Goal: Navigation & Orientation: Go to known website

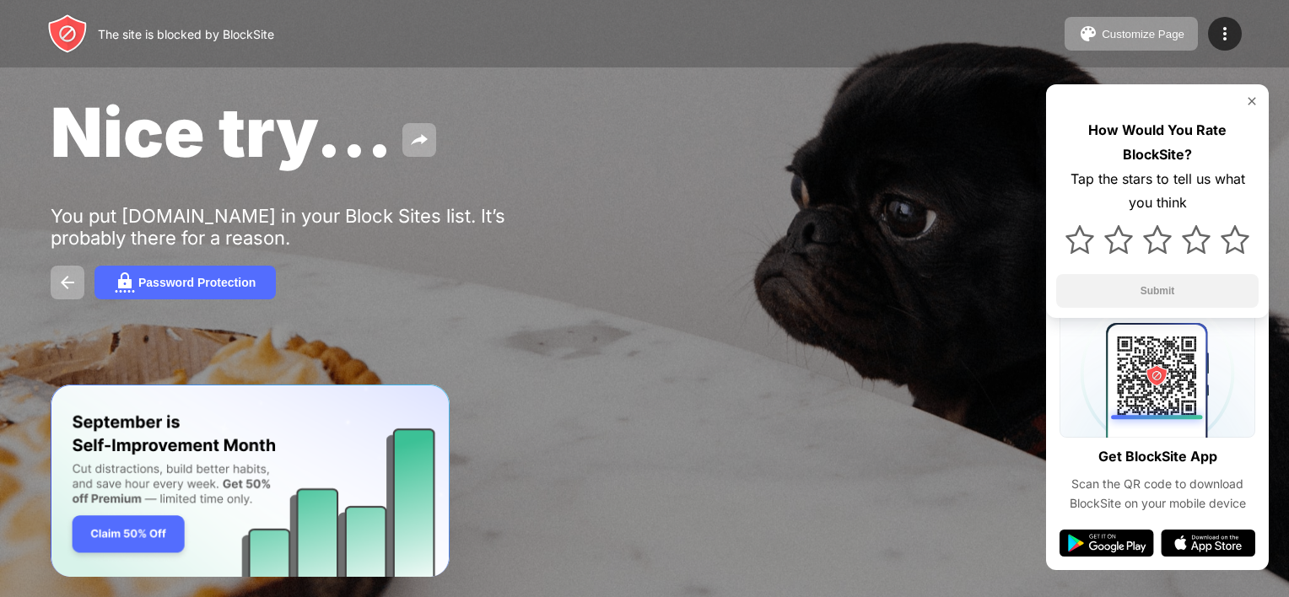
click at [366, 186] on div "Nice try... You put reddit.com in your Block Sites list. It’s probably there fo…" at bounding box center [644, 195] width 1289 height 390
click at [67, 291] on img at bounding box center [67, 282] width 20 height 20
